Goal: Task Accomplishment & Management: Manage account settings

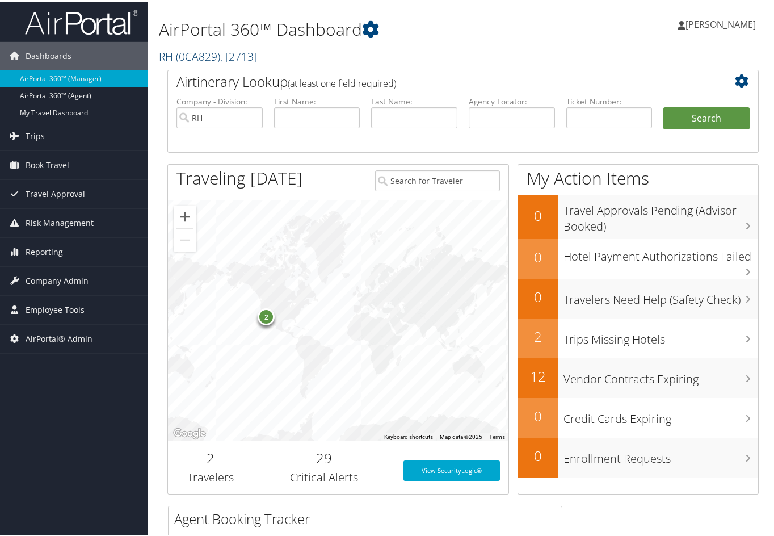
click at [227, 55] on span ", [ 2713 ]" at bounding box center [238, 54] width 37 height 15
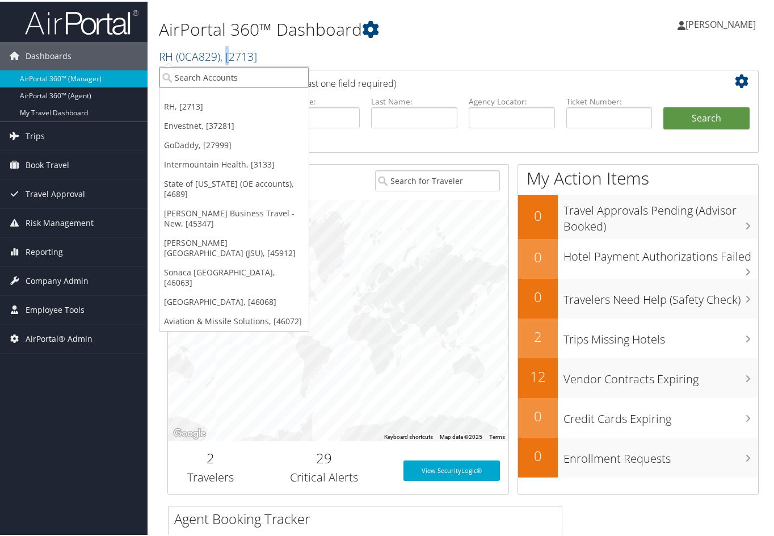
click at [206, 74] on input "search" at bounding box center [233, 75] width 149 height 21
type input "cadde"
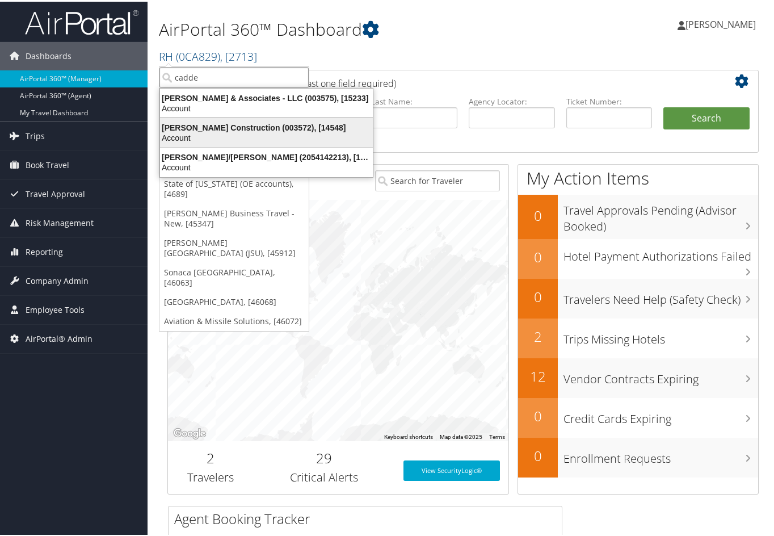
click at [203, 126] on div "Caddell Construction (003572), [14548]" at bounding box center [266, 126] width 226 height 10
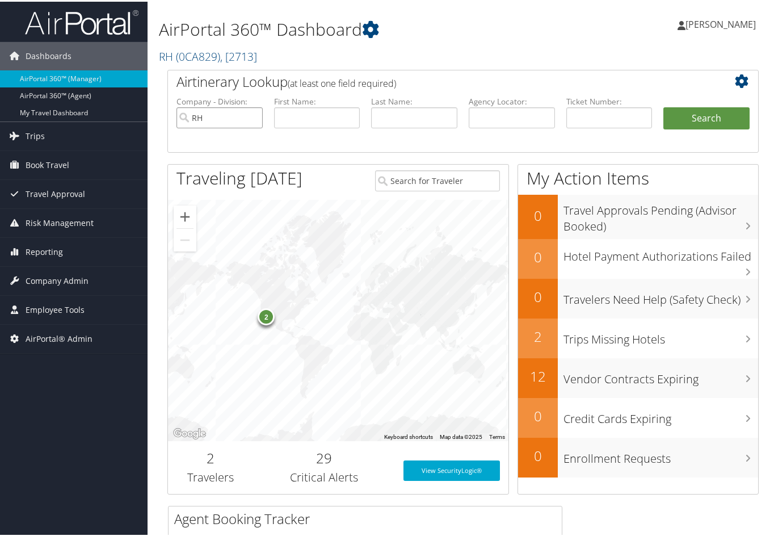
click at [203, 126] on body "Menu Dashboards ► AirPortal 360™ (Manager) AirPortal 360™ (Agent) My Travel Das…" at bounding box center [389, 268] width 778 height 536
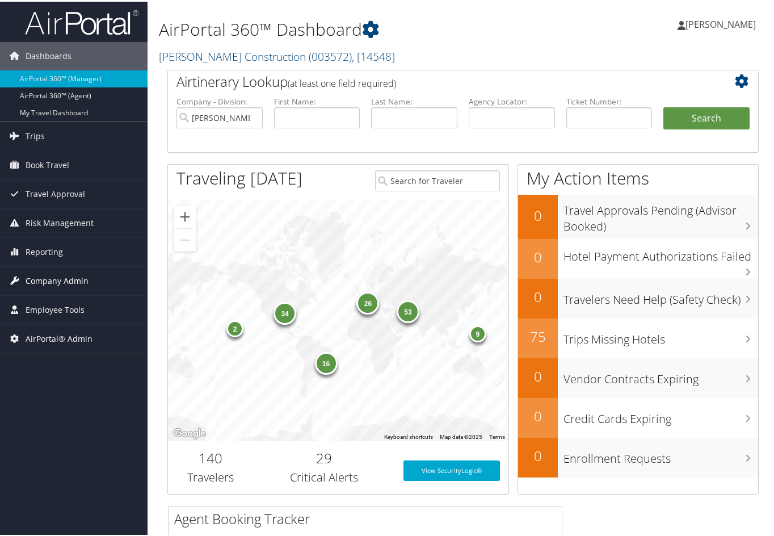
click at [85, 276] on span "Company Admin" at bounding box center [57, 279] width 63 height 28
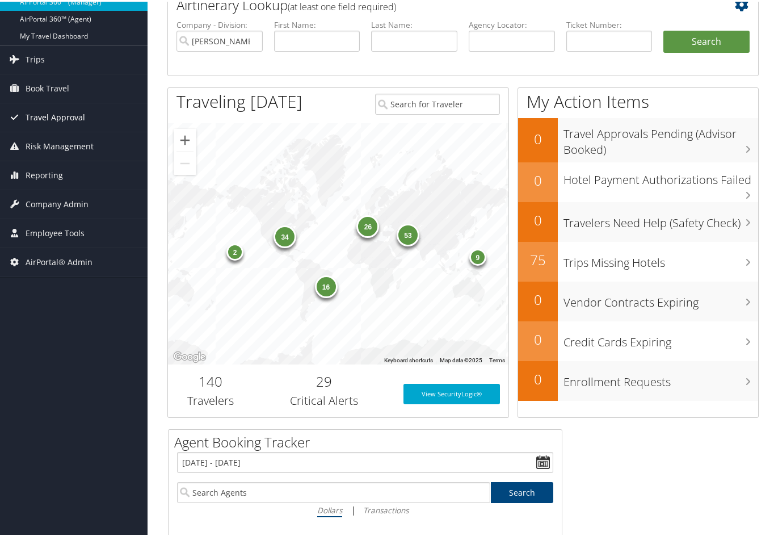
scroll to position [57, 0]
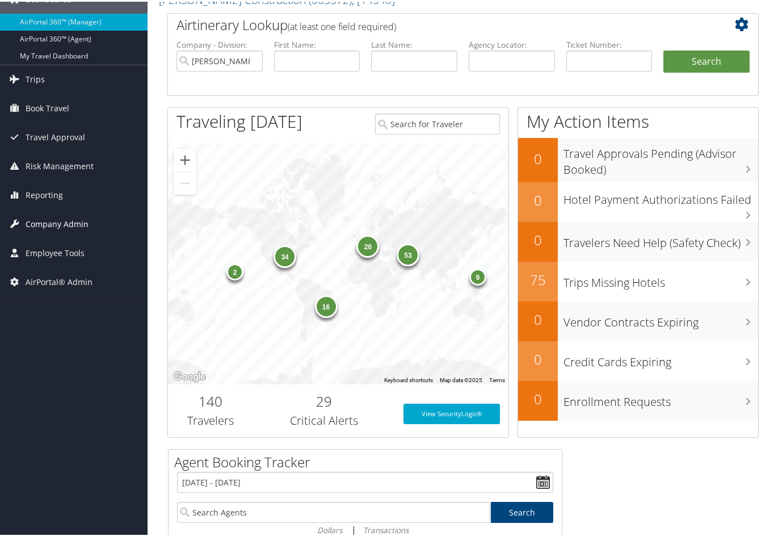
click at [77, 214] on span "Company Admin" at bounding box center [57, 222] width 63 height 28
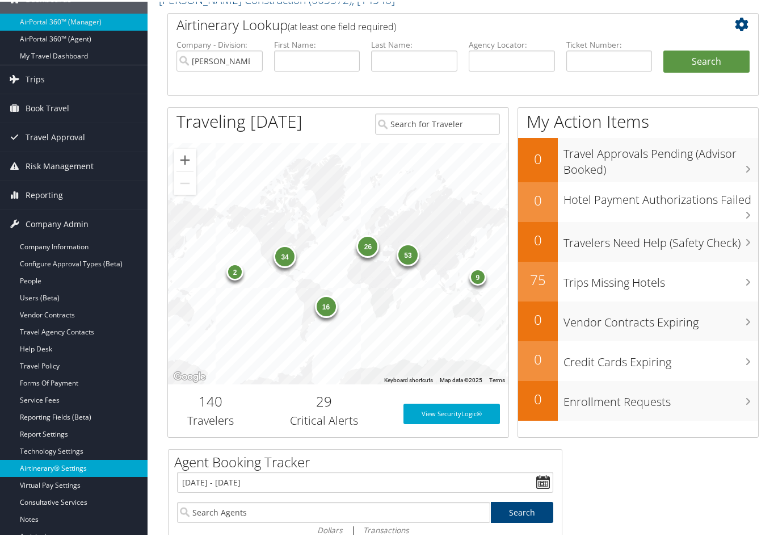
click at [39, 463] on link "Airtinerary® Settings" at bounding box center [73, 466] width 147 height 17
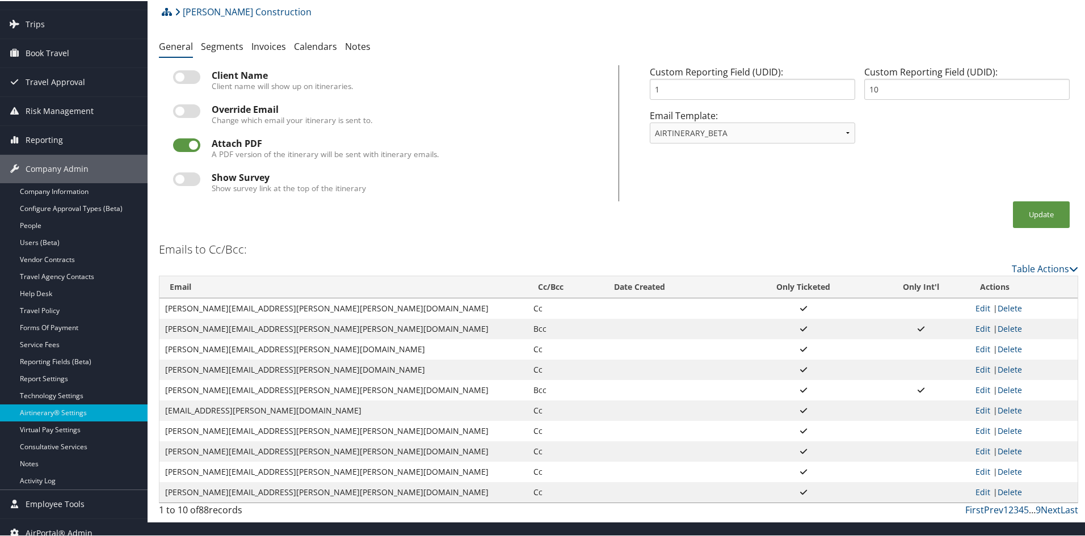
scroll to position [71, 0]
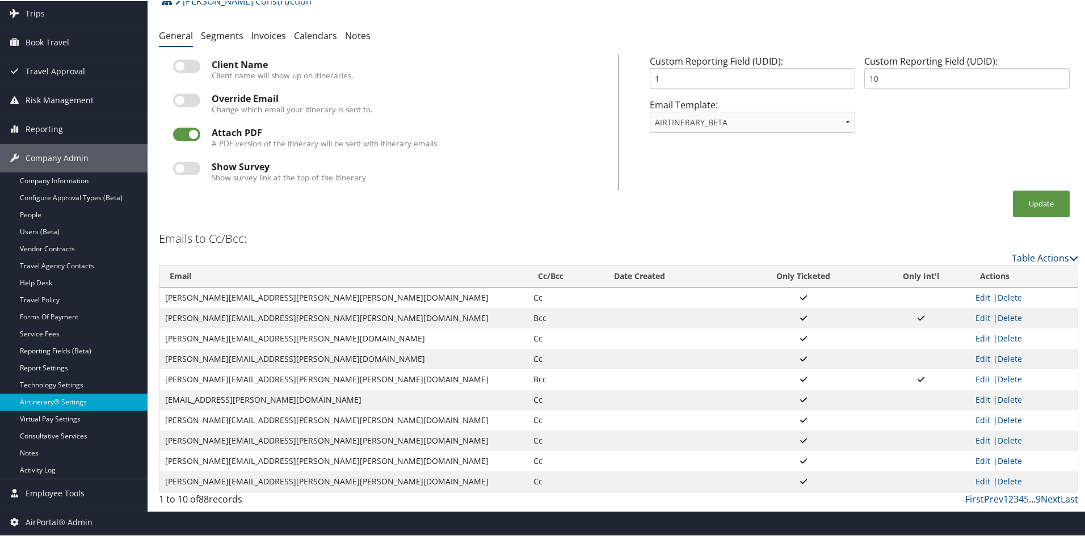
click at [778, 254] on link "Table Actions" at bounding box center [1044, 257] width 66 height 12
click at [778, 292] on link "Page Length" at bounding box center [998, 293] width 149 height 19
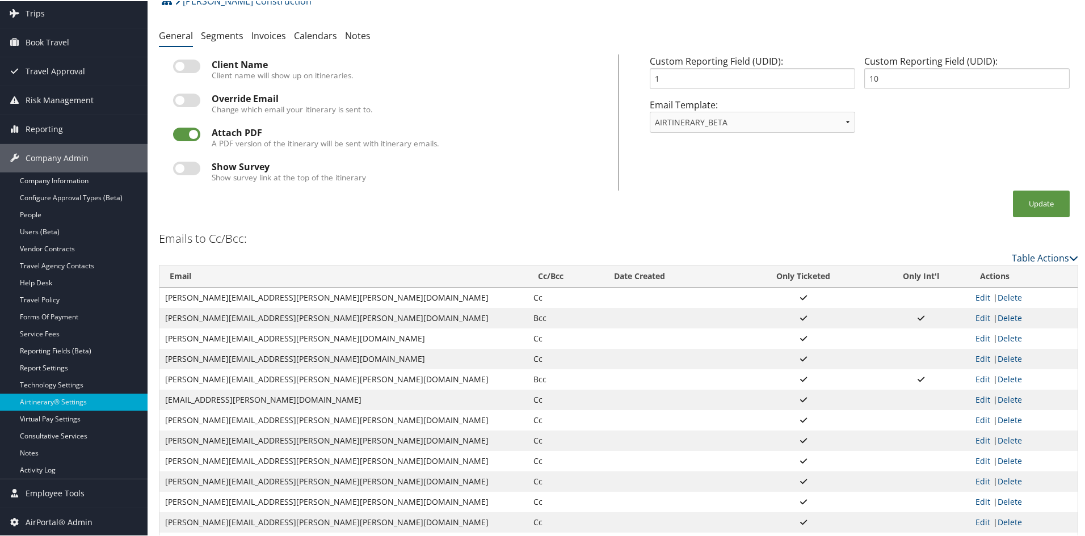
click at [778, 255] on link "Table Actions" at bounding box center [1044, 257] width 66 height 12
click at [778, 291] on link "Page Length" at bounding box center [998, 293] width 149 height 19
click at [778, 332] on link "100" at bounding box center [998, 333] width 149 height 19
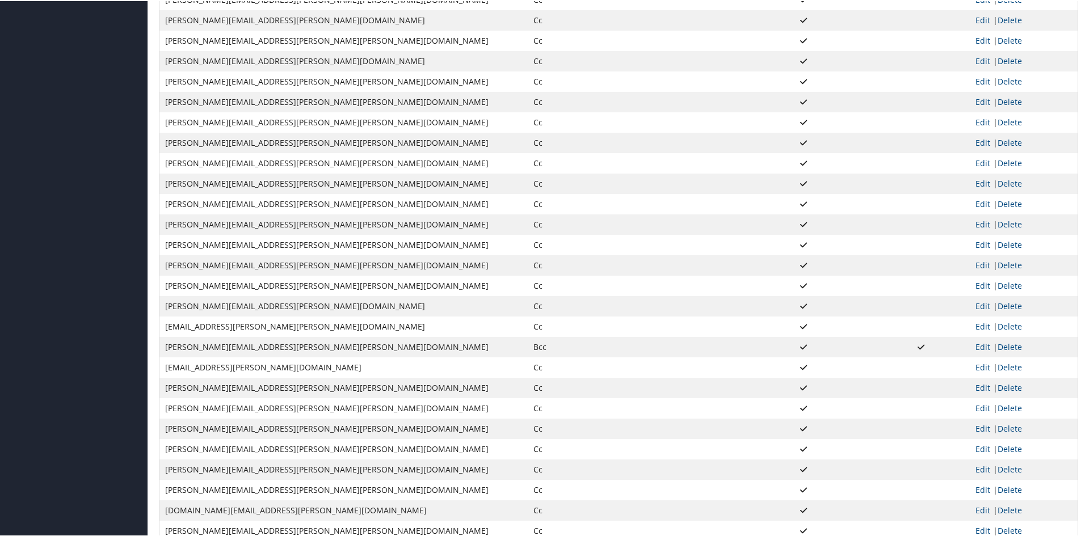
scroll to position [752, 0]
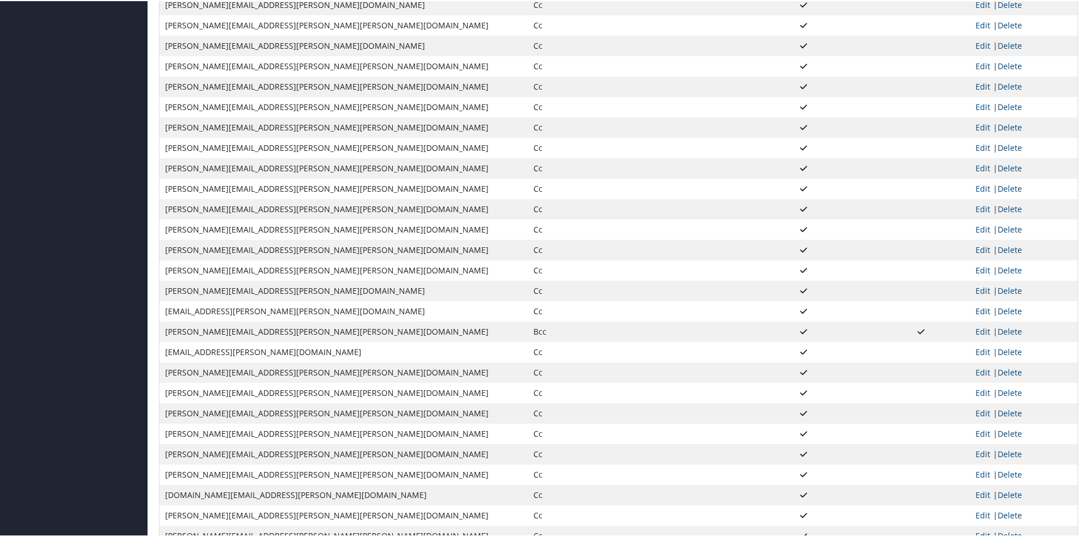
click at [778, 305] on link "Edit" at bounding box center [982, 310] width 15 height 11
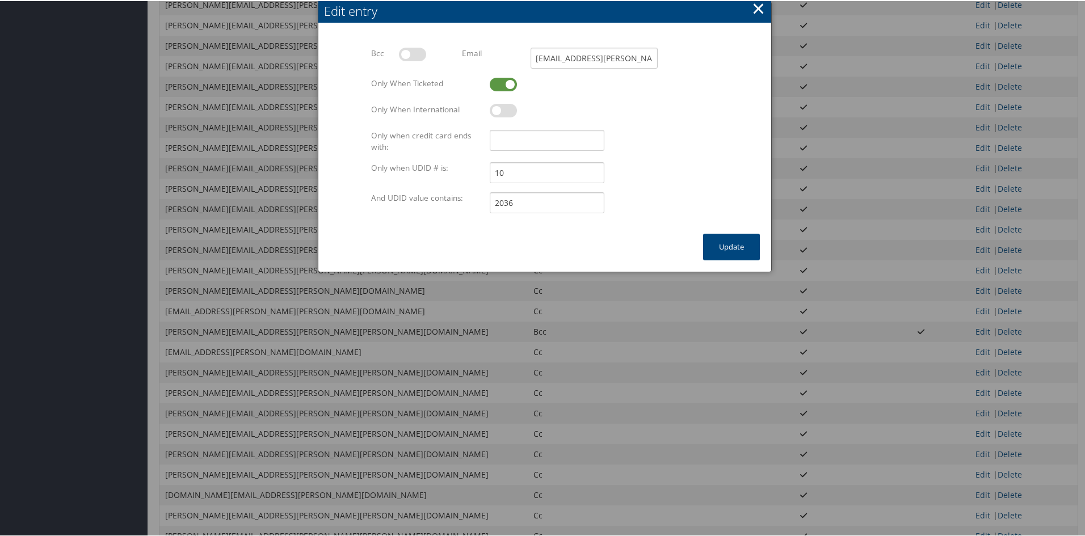
click at [761, 6] on button "×" at bounding box center [758, 7] width 13 height 23
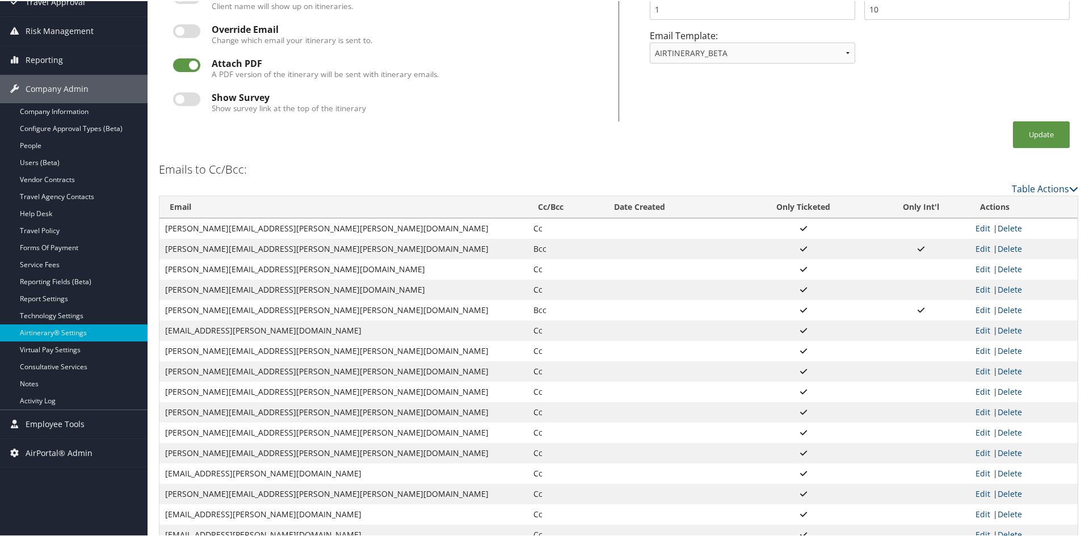
scroll to position [107, 0]
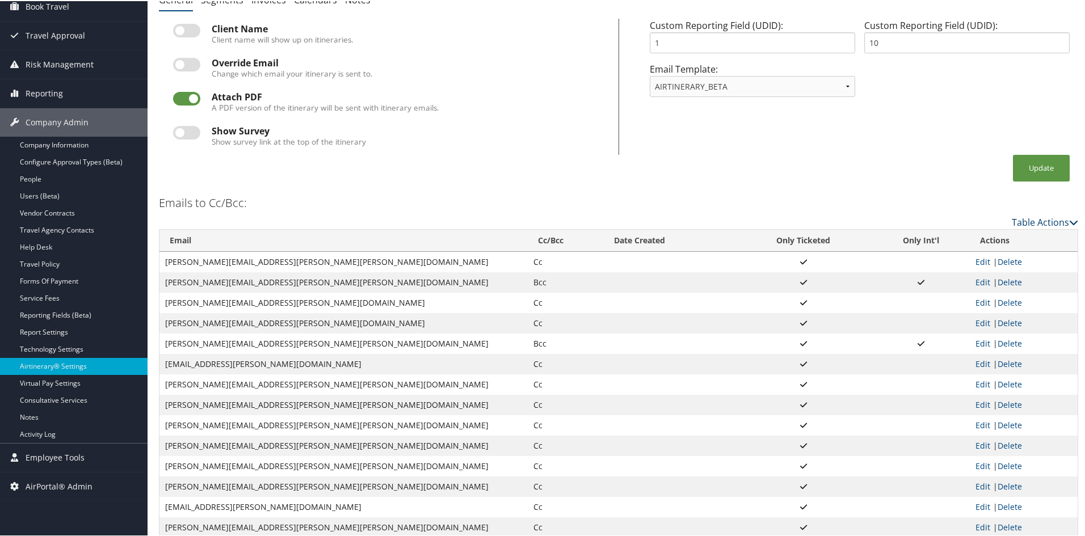
click at [778, 219] on icon at bounding box center [1073, 221] width 9 height 9
click at [778, 217] on link "Table Actions" at bounding box center [1044, 221] width 66 height 12
click at [778, 233] on link "Add New Cc Email" at bounding box center [998, 238] width 149 height 19
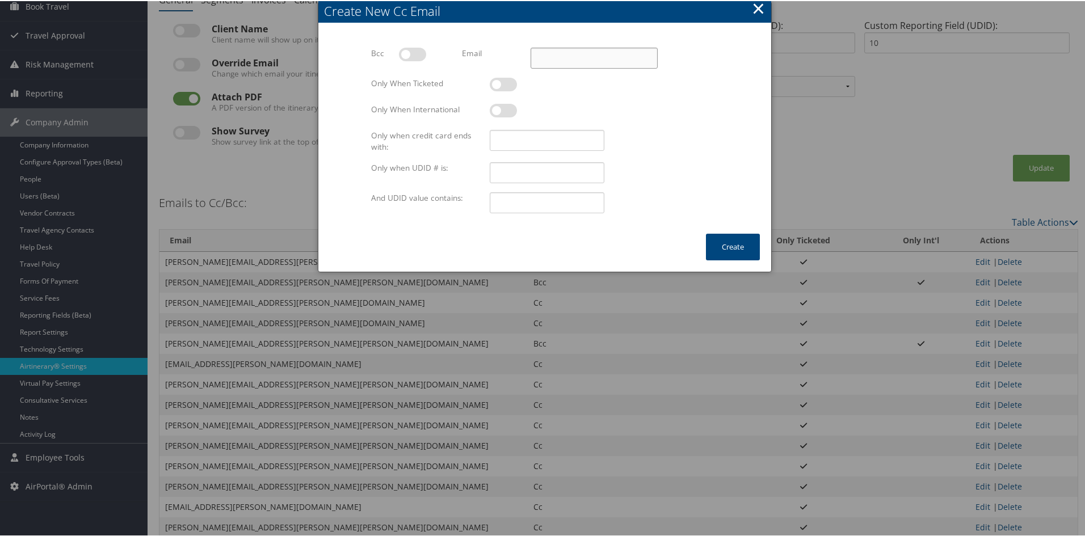
click at [564, 56] on input "Email" at bounding box center [593, 57] width 127 height 21
paste input "[EMAIL_ADDRESS][PERSON_NAME][PERSON_NAME][DOMAIN_NAME]"
type input "[EMAIL_ADDRESS][PERSON_NAME][PERSON_NAME][DOMAIN_NAME]"
click at [496, 79] on label at bounding box center [503, 84] width 27 height 14
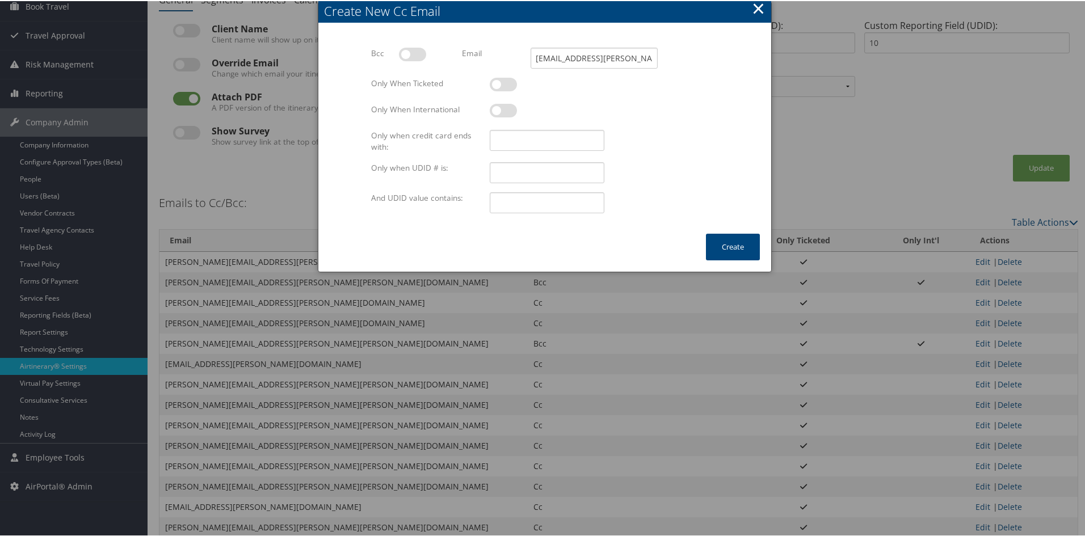
click at [496, 82] on input "checkbox" at bounding box center [498, 85] width 7 height 7
checkbox input "true"
click at [527, 171] on input "Only when UDID # is:" at bounding box center [547, 171] width 114 height 21
type input "10"
click at [538, 203] on input "And UDID value contains:" at bounding box center [547, 201] width 114 height 21
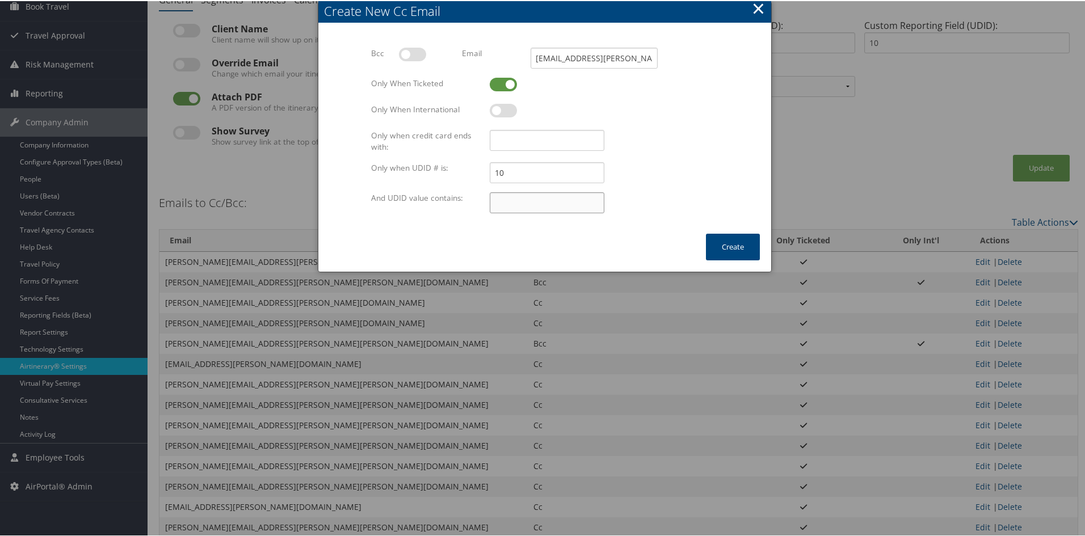
click at [538, 203] on input "And UDID value contains:" at bounding box center [547, 201] width 114 height 21
type input "2036"
click at [736, 244] on button "Create" at bounding box center [733, 246] width 54 height 27
